Goal: Task Accomplishment & Management: Manage account settings

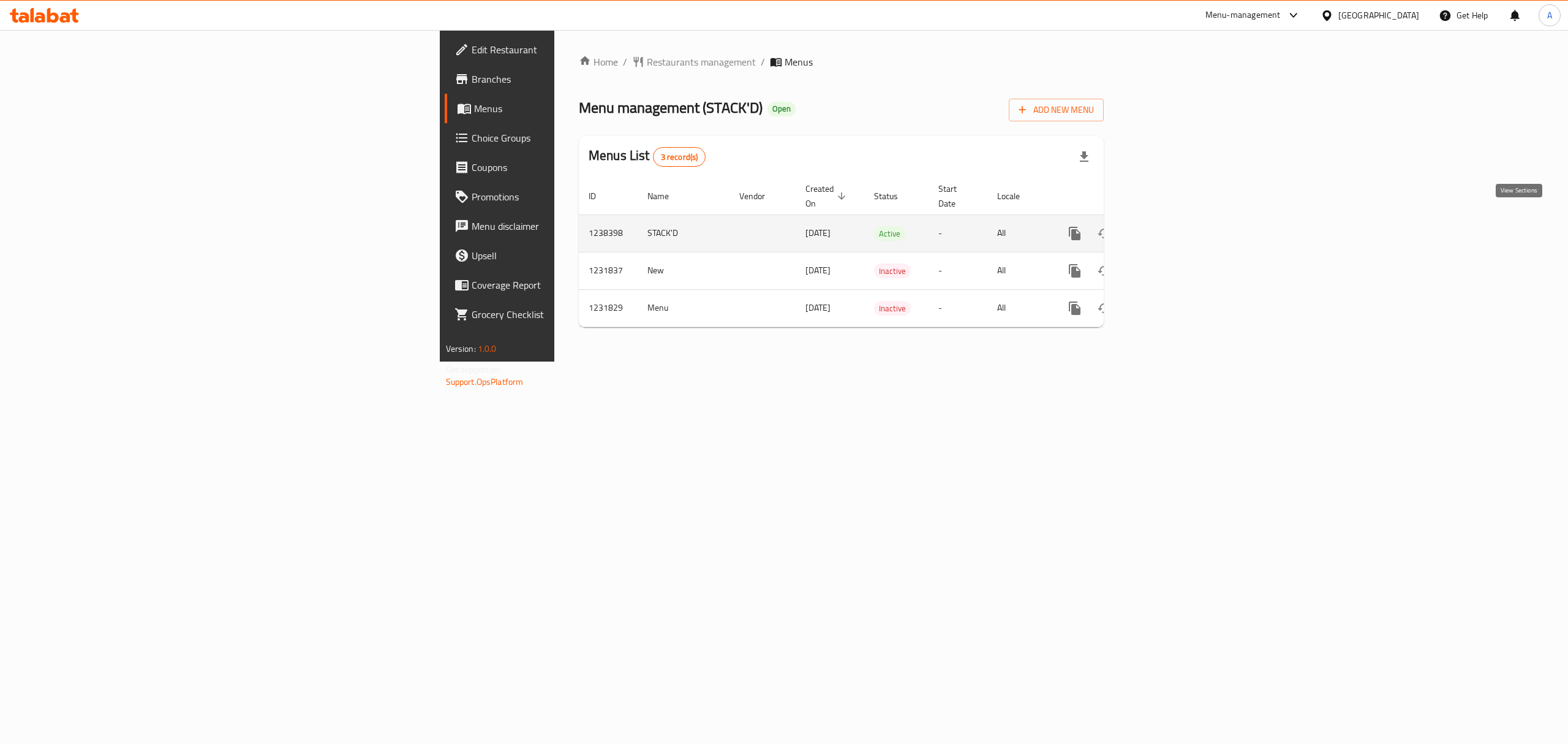
click at [1178, 219] on link "enhanced table" at bounding box center [1163, 233] width 29 height 29
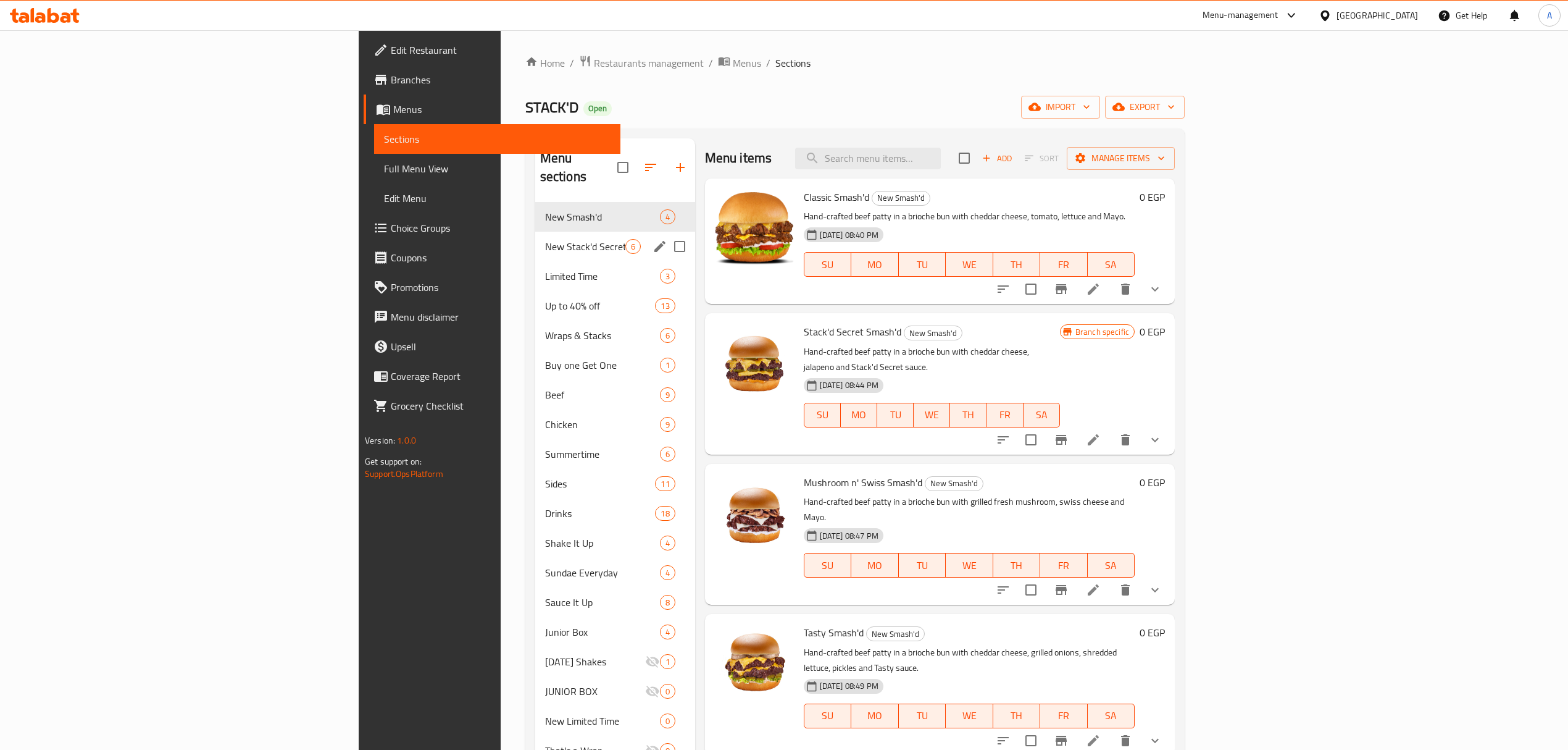
click at [545, 239] on span "New Stack'd Secret Line" at bounding box center [585, 246] width 81 height 15
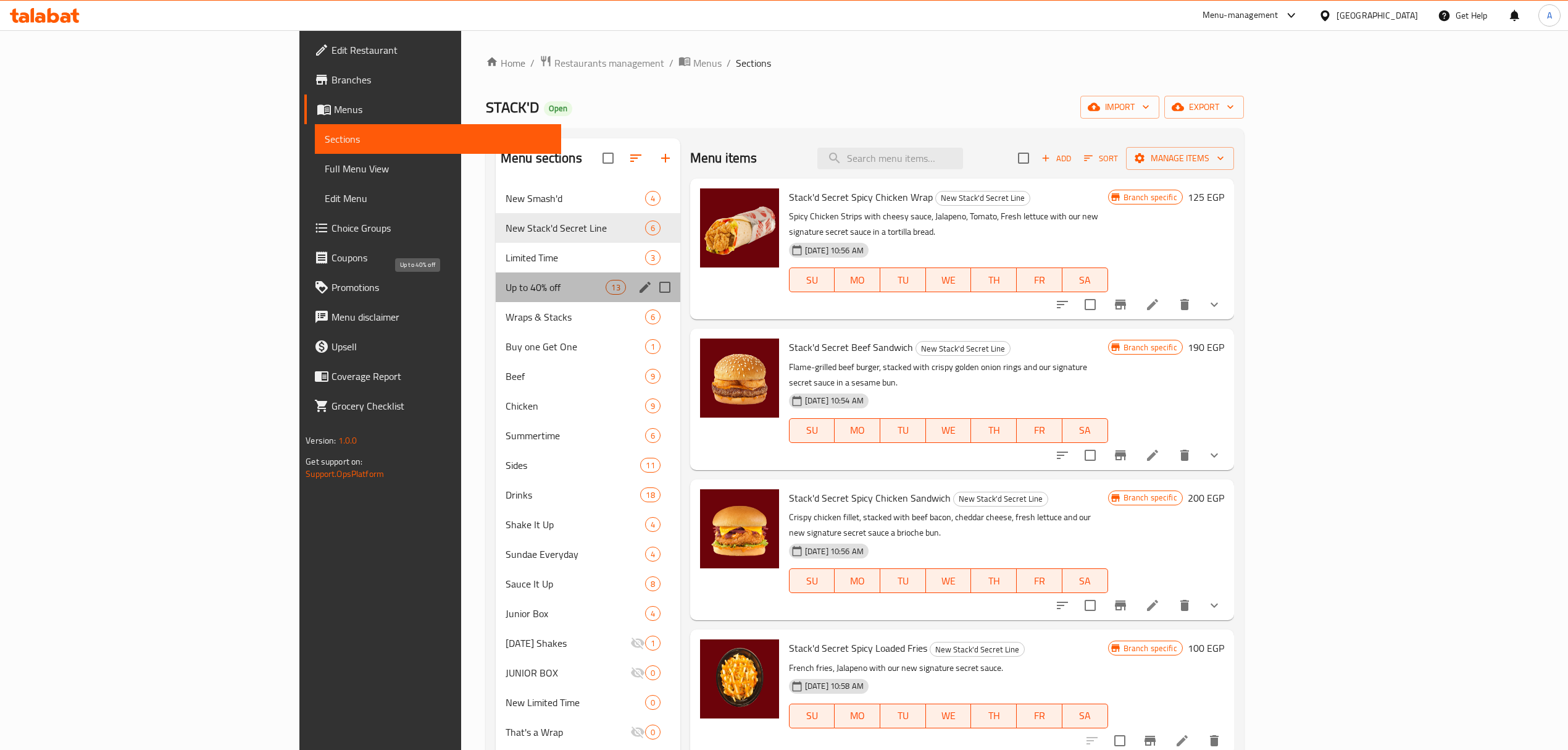
click at [506, 283] on span "Up to 40% off" at bounding box center [556, 287] width 101 height 15
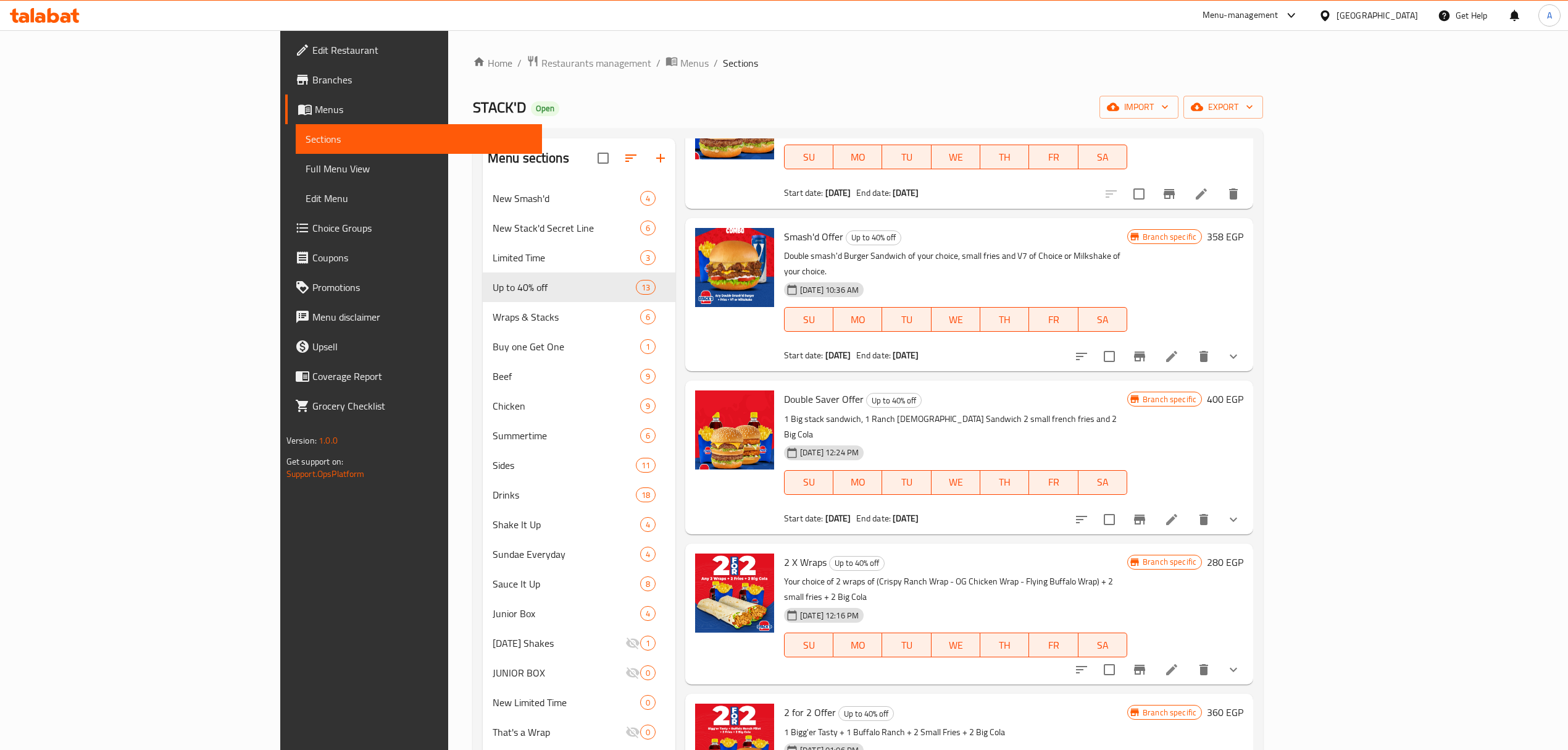
scroll to position [82, 0]
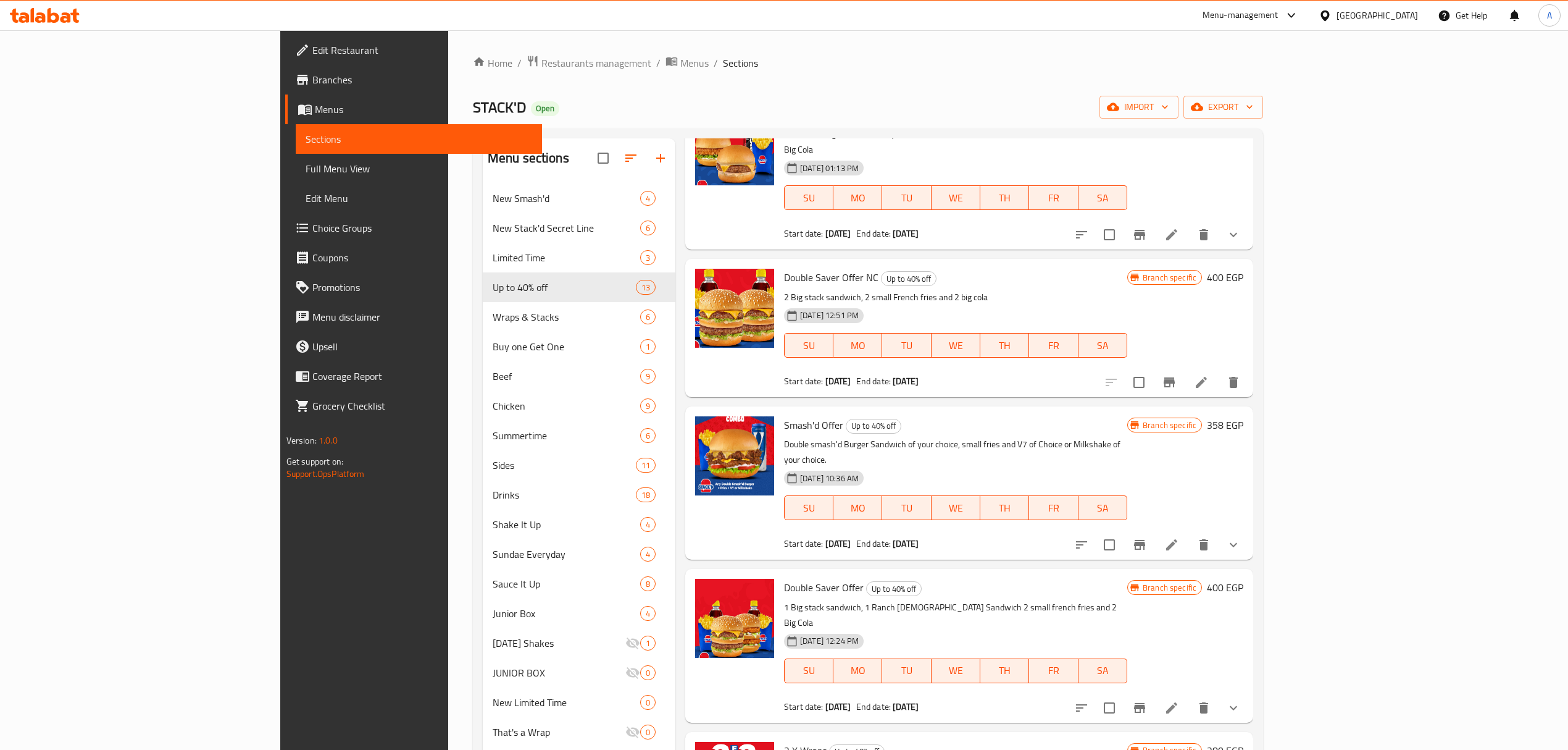
click at [1189, 533] on li at bounding box center [1171, 544] width 35 height 22
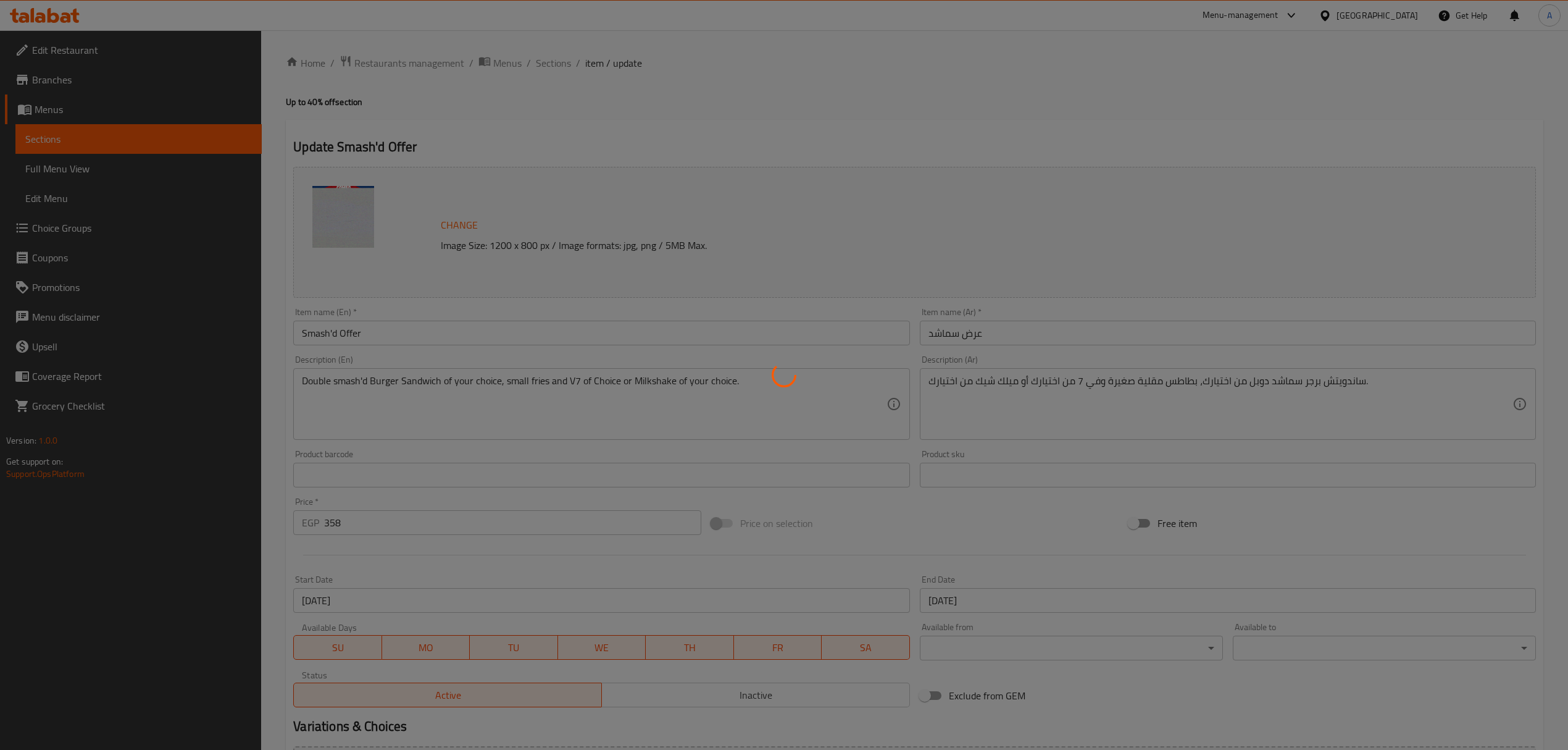
type input "اختيارك من ساندويتش برجر سماشد دوبل:"
type input "1"
type input "اختيارك من المشروبات:"
type input "1"
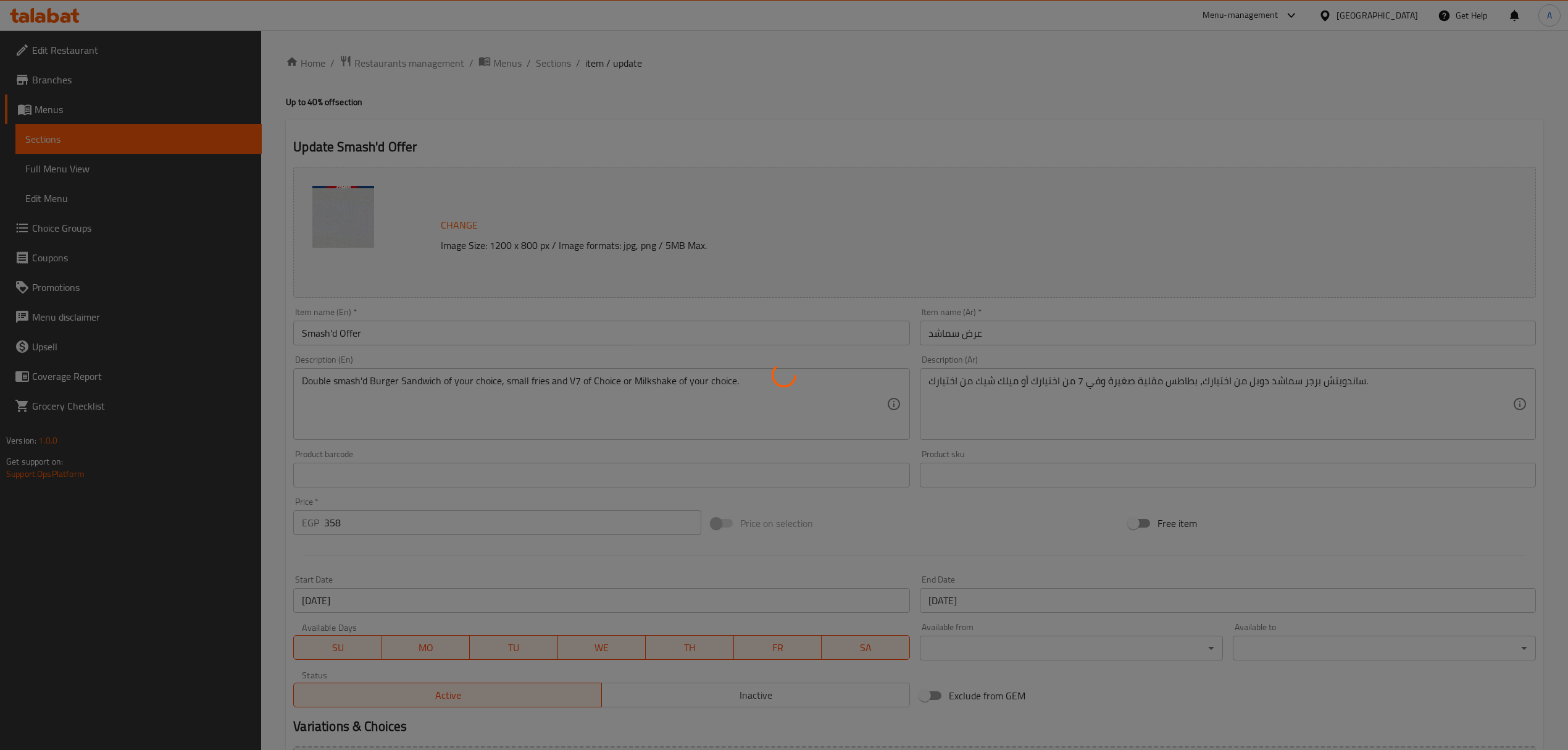
type input "1"
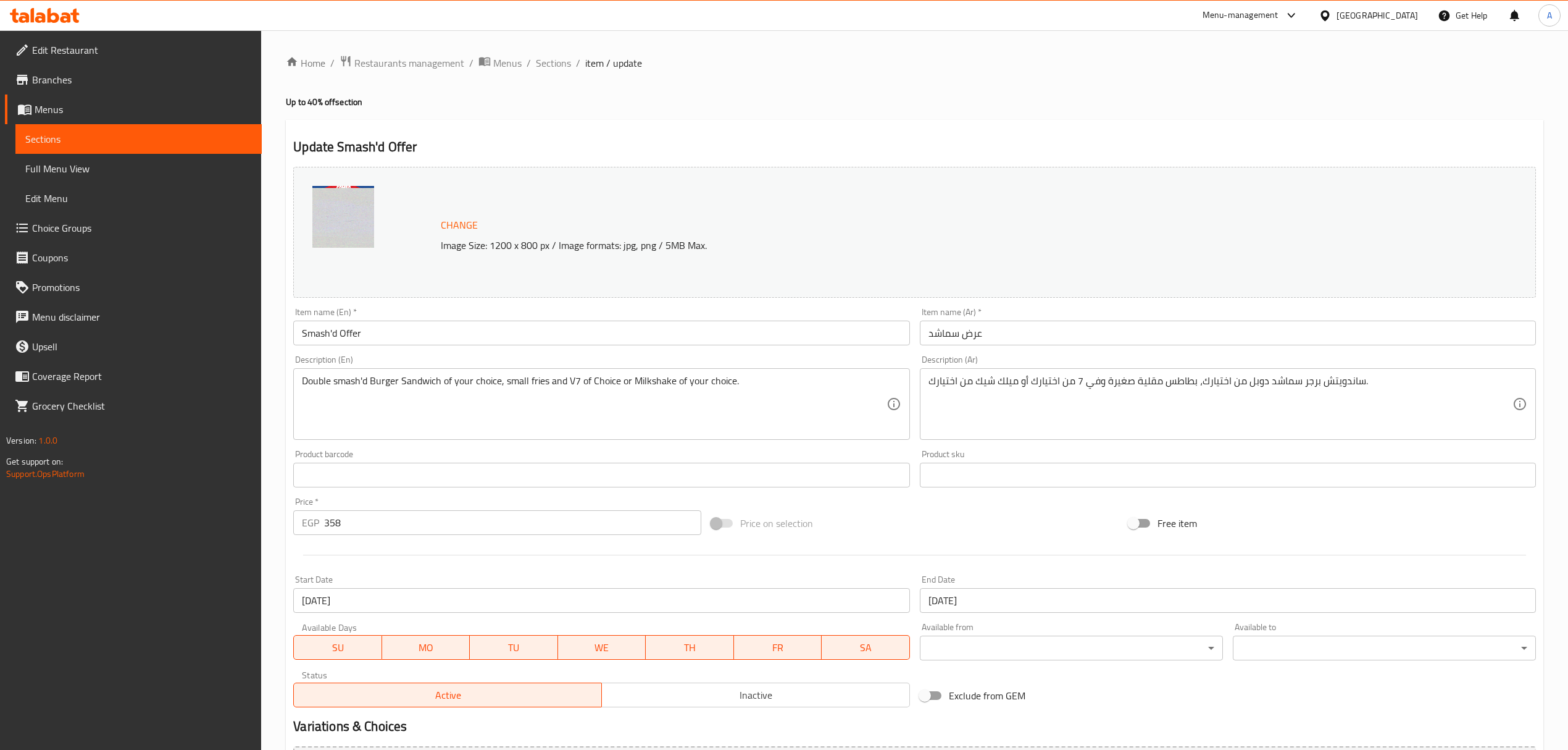
click at [380, 331] on input "Smash'd Offer" at bounding box center [601, 332] width 616 height 24
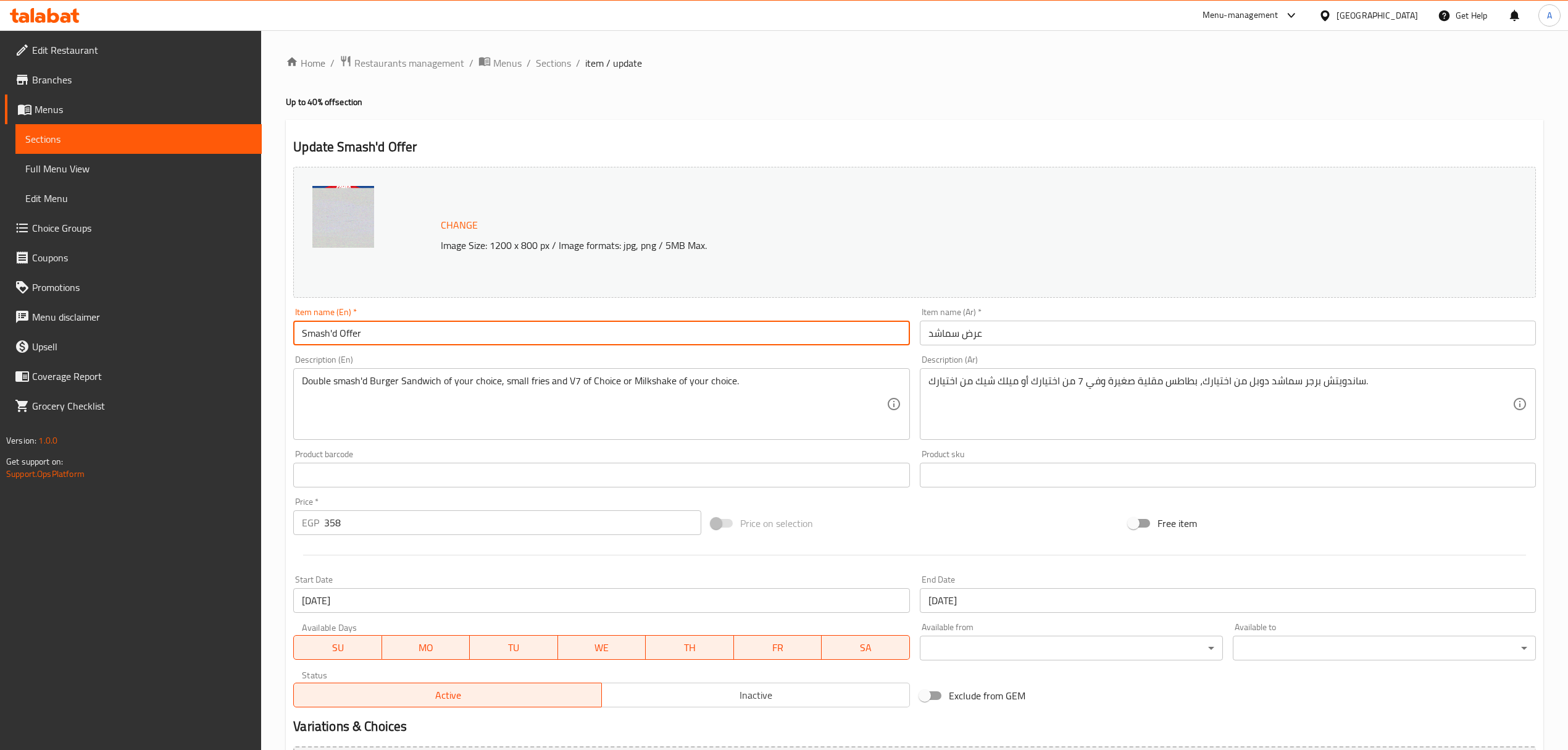
click at [380, 331] on input "Smash'd Offer" at bounding box center [601, 332] width 616 height 24
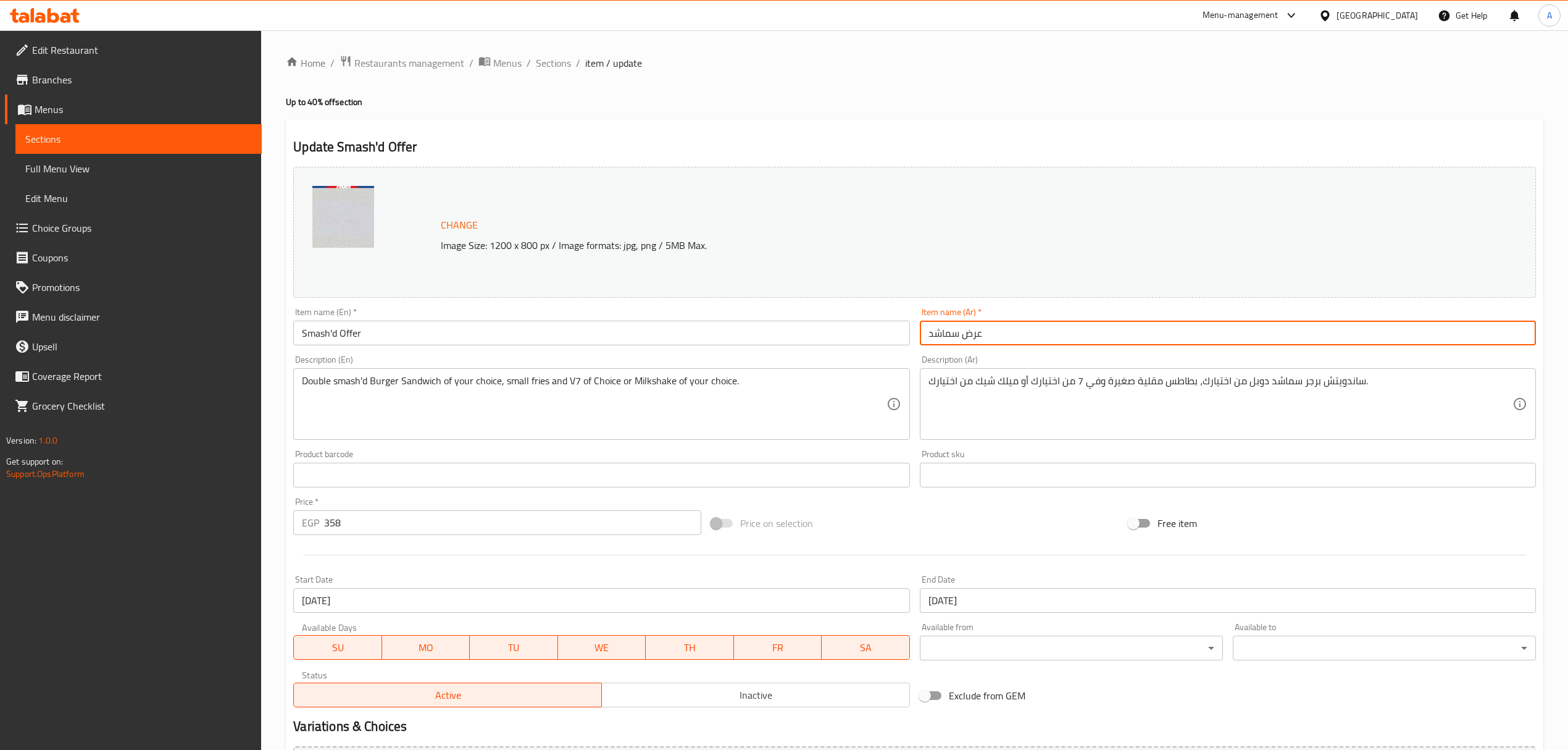
click at [953, 329] on input "عرض سماشد" at bounding box center [1227, 332] width 616 height 24
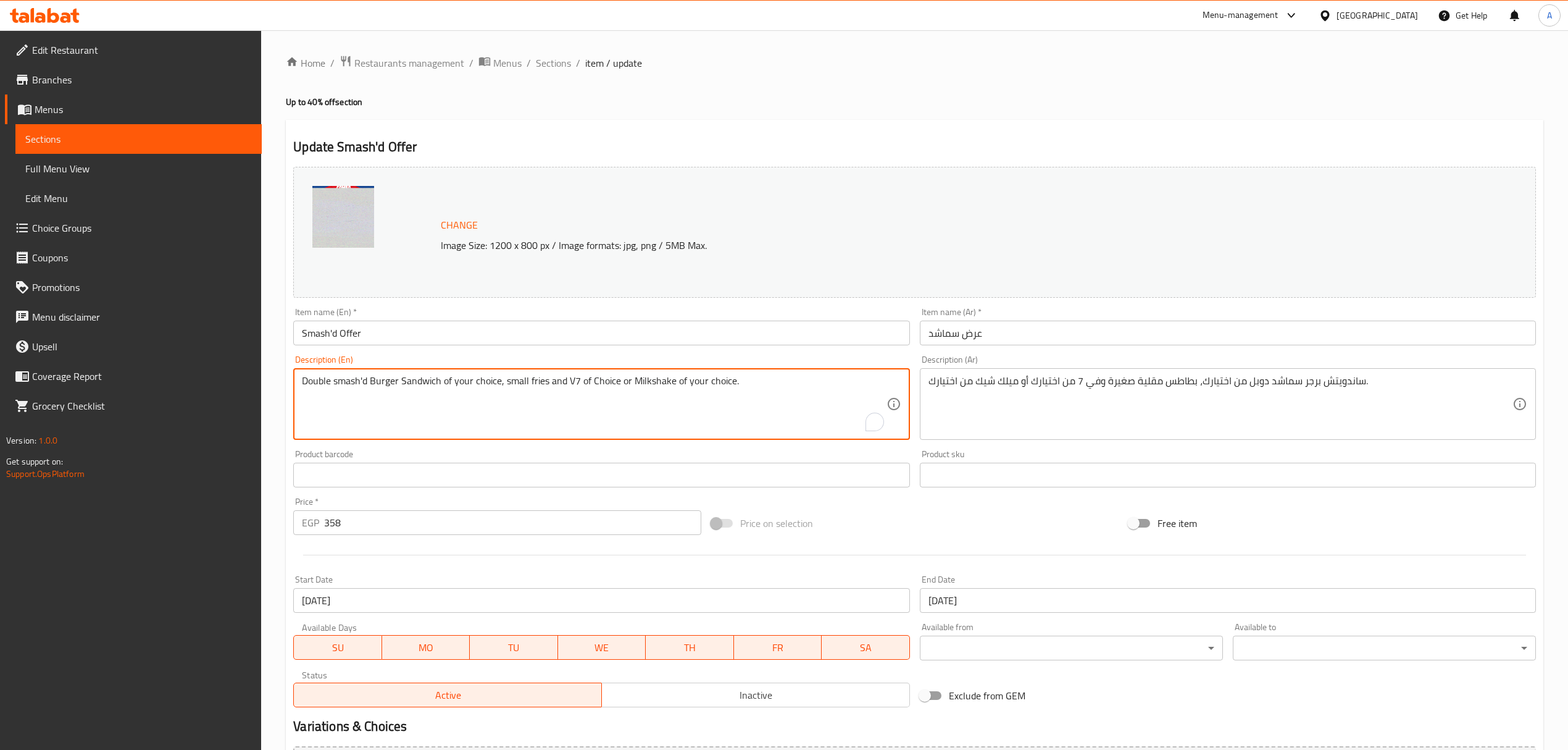
click at [469, 383] on textarea "Double smash'd Burger Sandwich of your choice, small fries and V7 of Choice or …" at bounding box center [594, 404] width 584 height 58
click at [710, 126] on div "Update Smash'd Offer Change Image Size: 1200 x 800 px / Image formats: jpg, png…" at bounding box center [914, 524] width 1258 height 808
